Goal: Complete application form: Complete application form

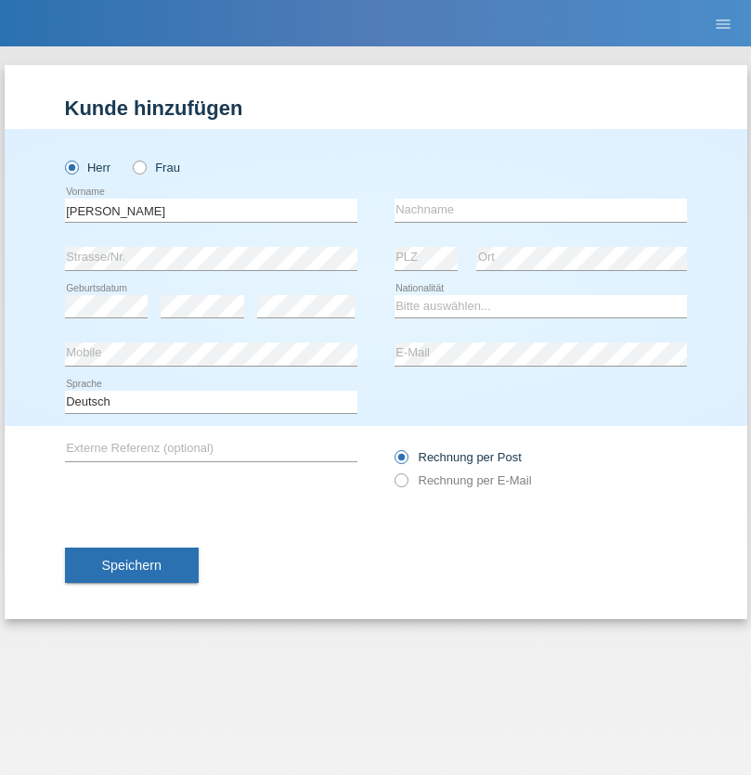
type input "David"
click at [540, 210] on input "text" at bounding box center [541, 210] width 292 height 23
type input "Senn"
select select "CH"
select select "en"
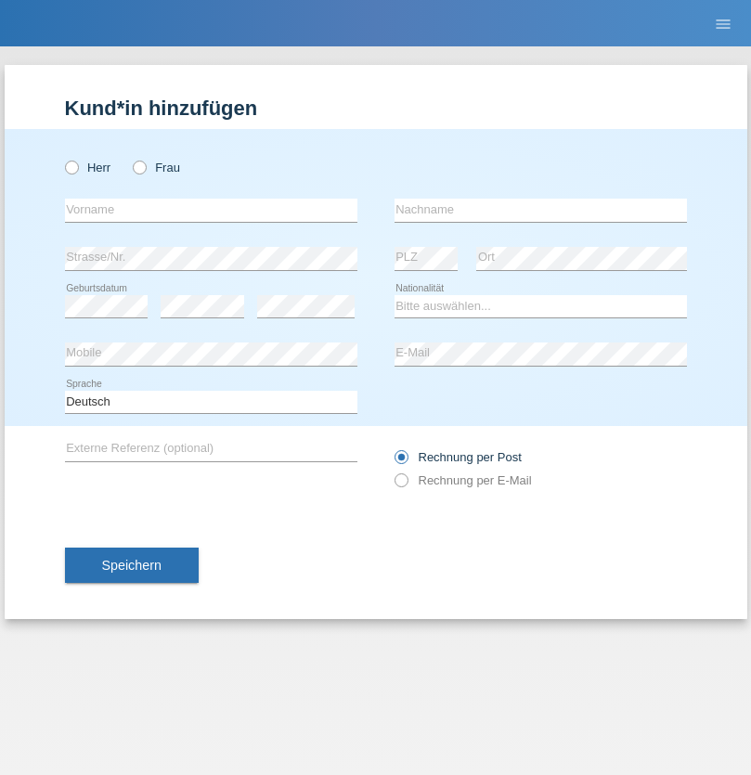
radio input "true"
click at [211, 210] on input "text" at bounding box center [211, 210] width 292 height 23
type input "[PERSON_NAME]"
click at [540, 210] on input "text" at bounding box center [541, 210] width 292 height 23
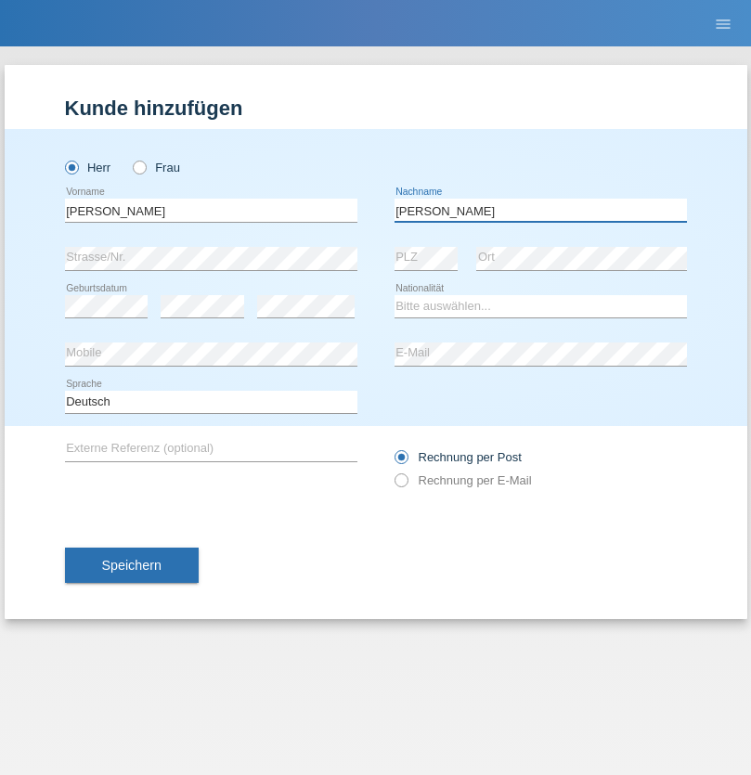
type input "[PERSON_NAME]"
select select "CH"
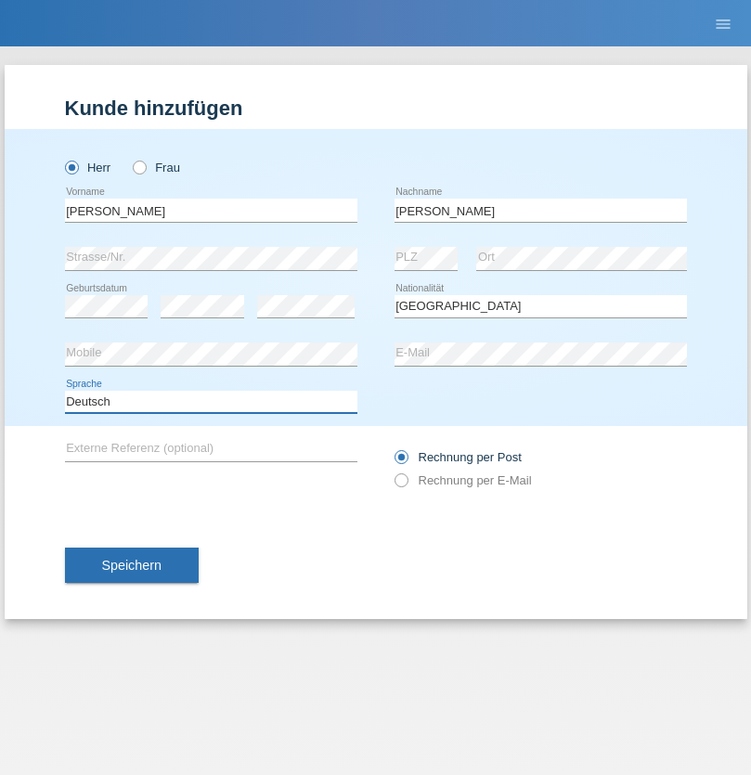
select select "en"
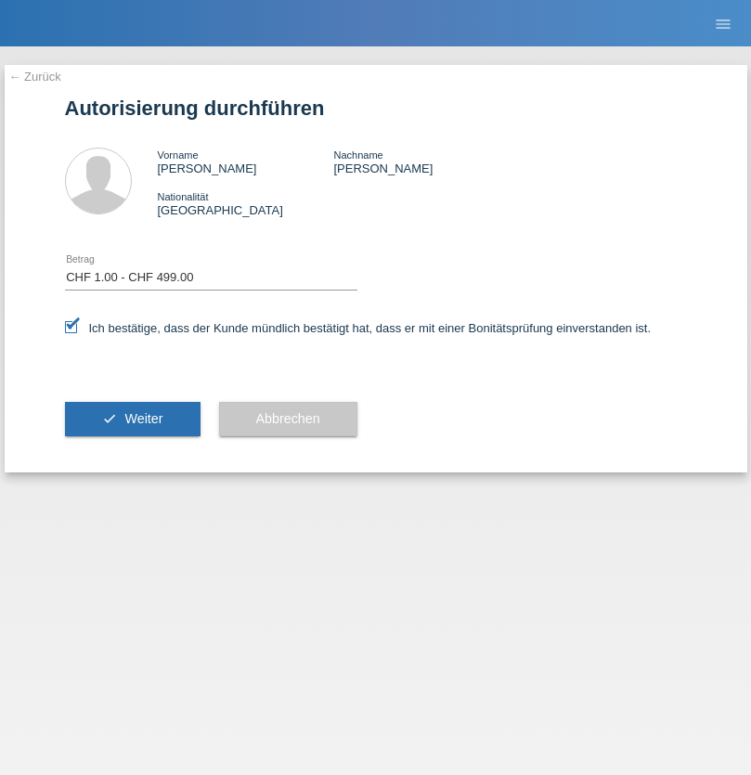
select select "1"
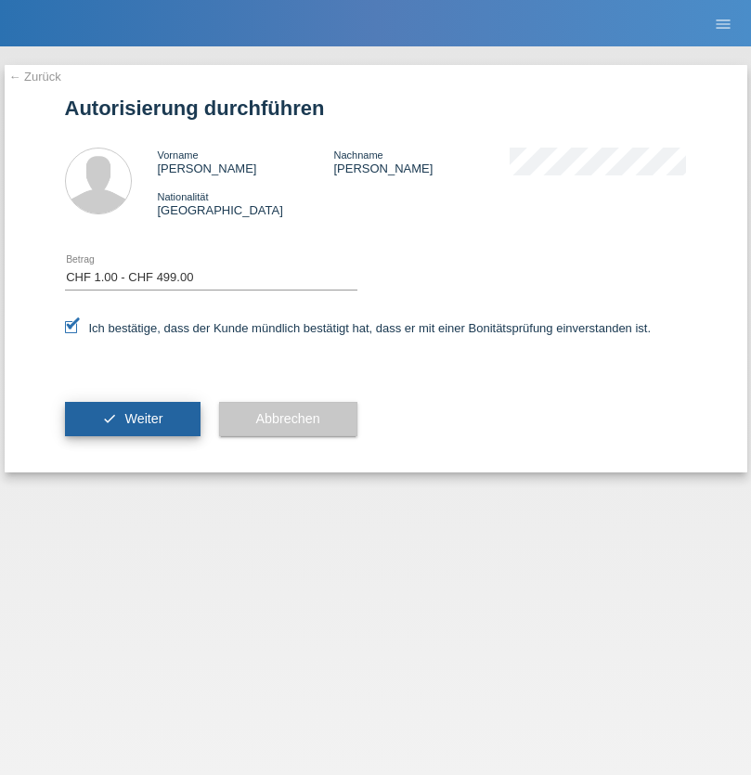
click at [132, 419] on span "Weiter" at bounding box center [143, 418] width 38 height 15
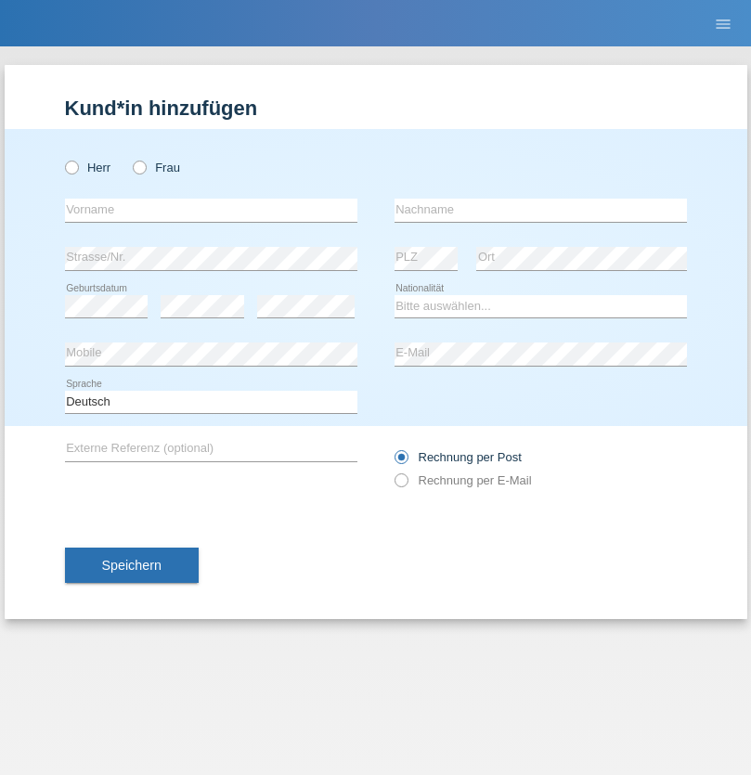
radio input "true"
click at [211, 210] on input "text" at bounding box center [211, 210] width 292 height 23
type input "Tatiana"
click at [540, 210] on input "text" at bounding box center [541, 210] width 292 height 23
type input "Thoma"
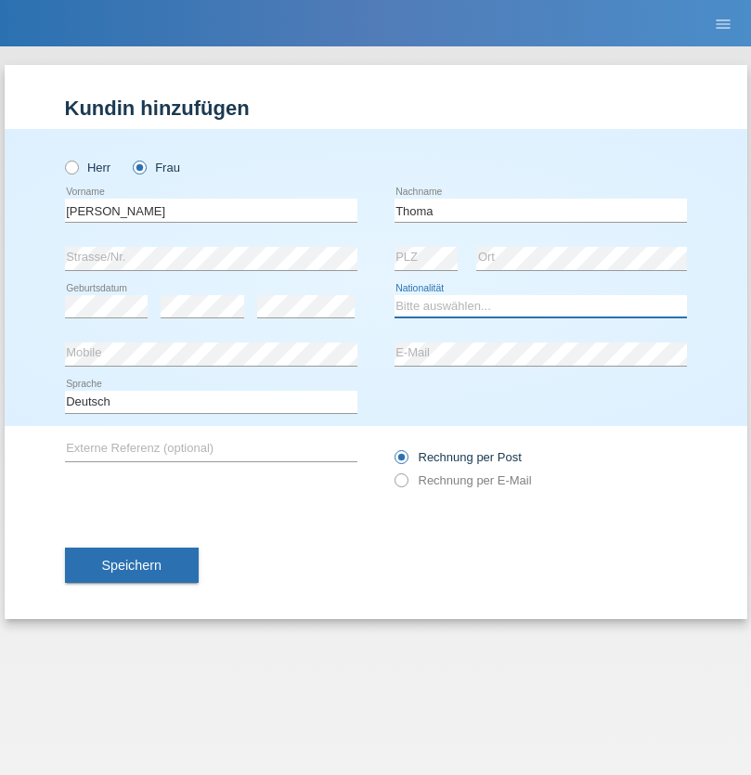
select select "CH"
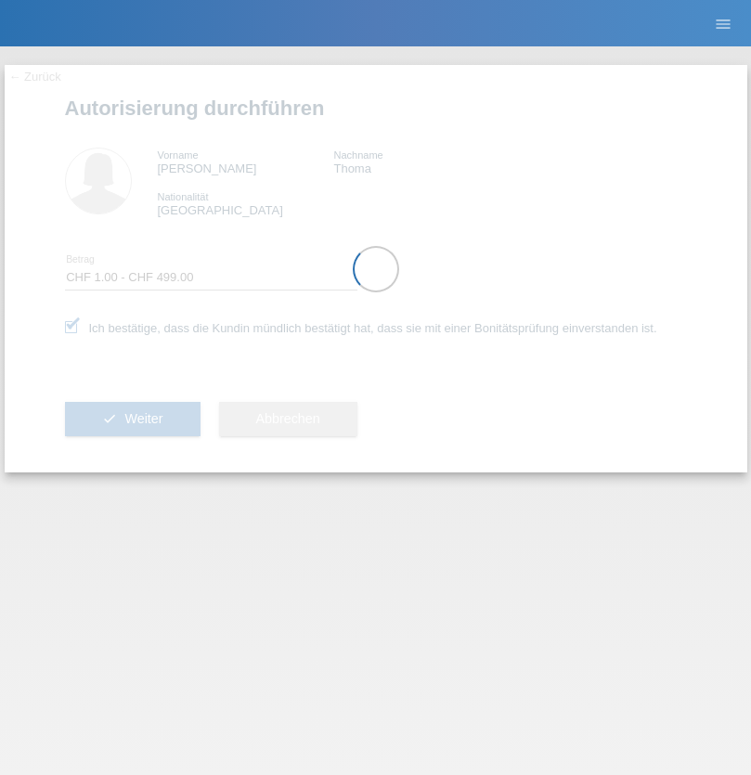
select select "1"
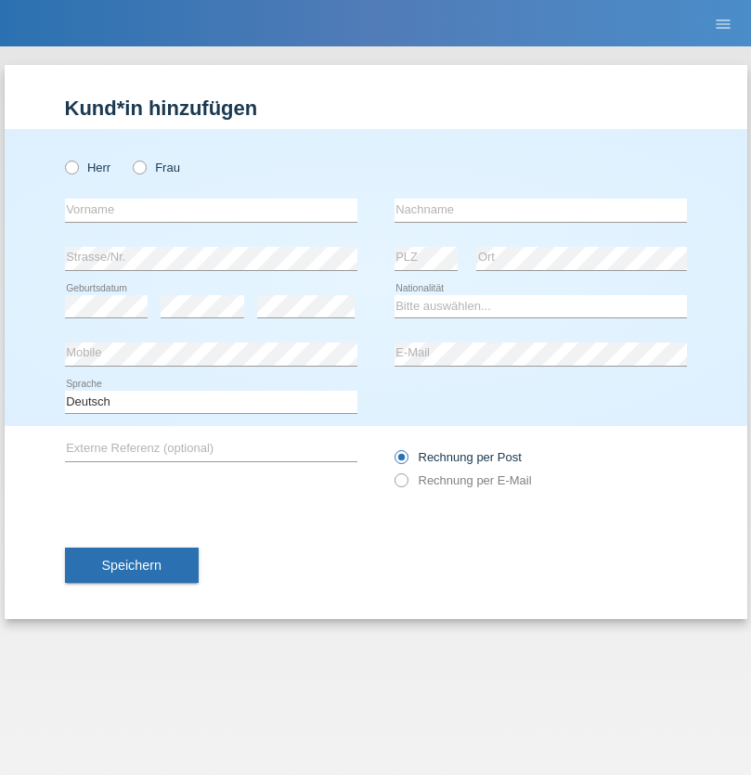
radio input "true"
select select "DE"
select select "C"
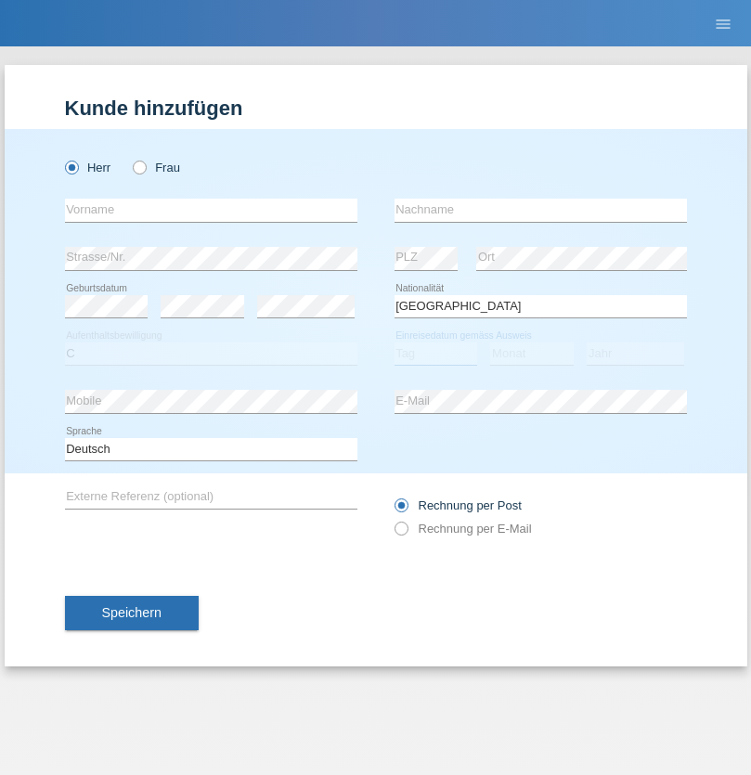
select select "07"
select select "11"
select select "1972"
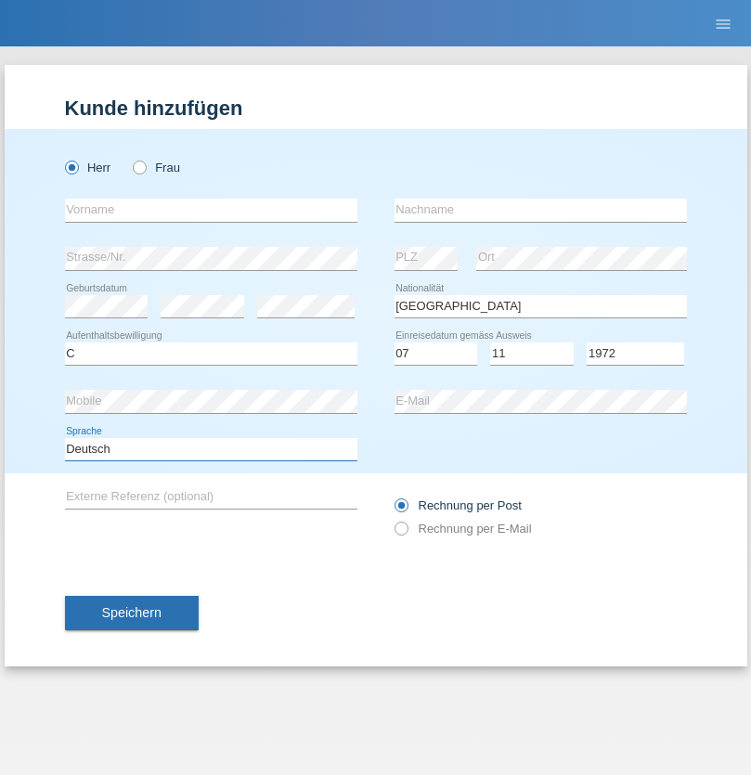
select select "en"
